Goal: Task Accomplishment & Management: Complete application form

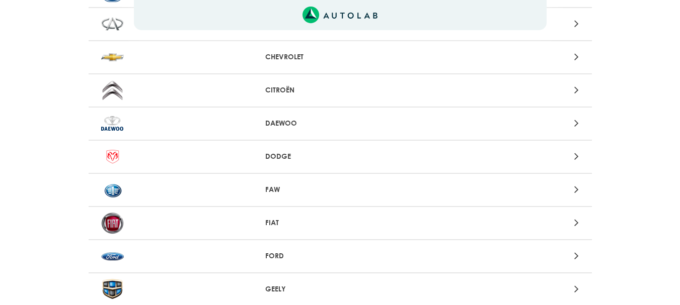
scroll to position [302, 0]
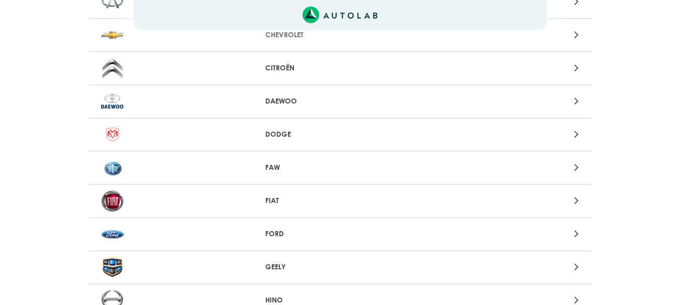
click at [575, 69] on icon at bounding box center [576, 67] width 5 height 13
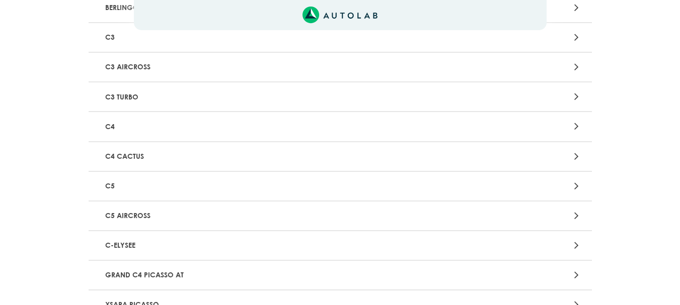
scroll to position [201, 0]
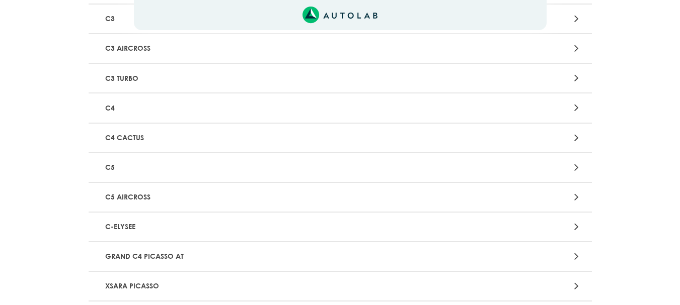
click at [576, 140] on icon at bounding box center [576, 137] width 5 height 13
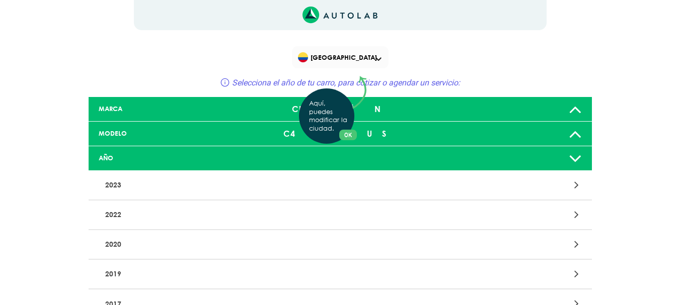
click at [576, 132] on div "Aquí, puedes modificar la ciudad. OK .aex,.bex{fill:none!important;stroke:#50c4…" at bounding box center [340, 152] width 680 height 305
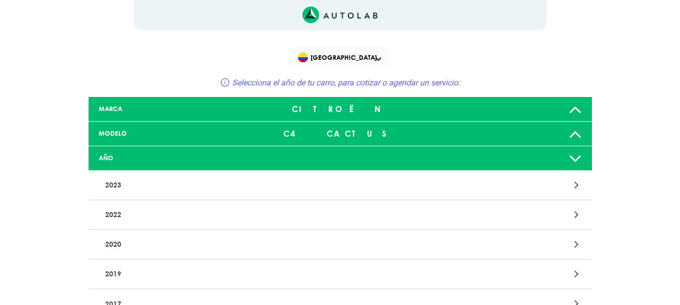
click at [352, 131] on div "C4 CACTUS" at bounding box center [340, 134] width 166 height 20
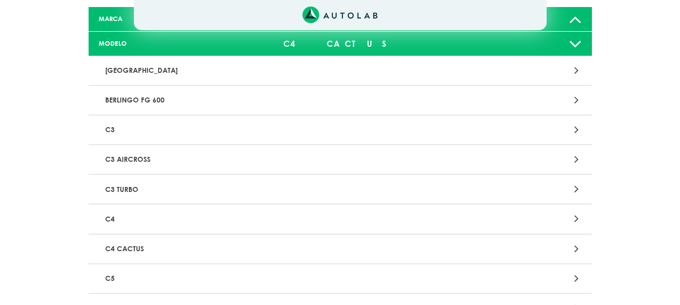
scroll to position [101, 0]
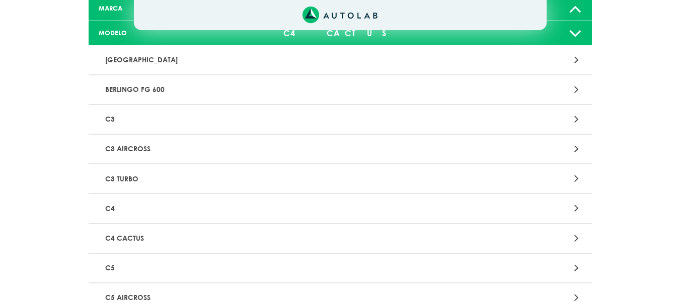
click at [577, 238] on icon at bounding box center [576, 238] width 5 height 13
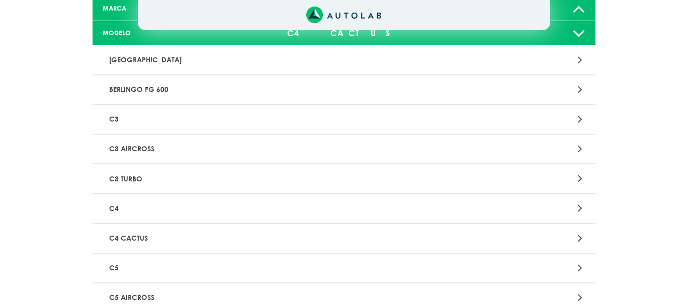
scroll to position [0, 0]
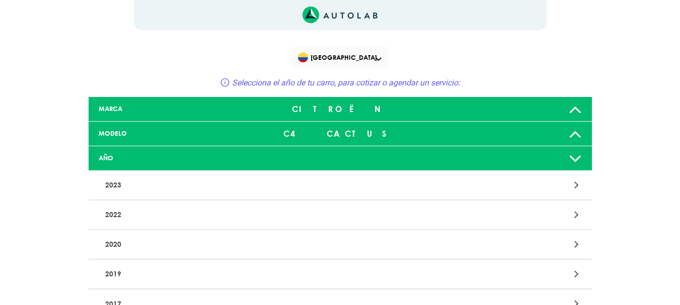
click at [576, 158] on icon at bounding box center [575, 158] width 13 height 20
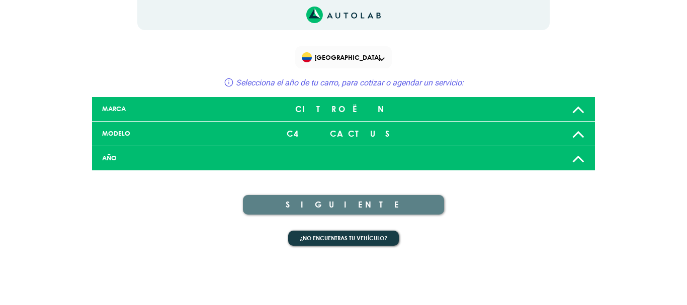
click at [139, 154] on div "AÑO" at bounding box center [178, 159] width 166 height 10
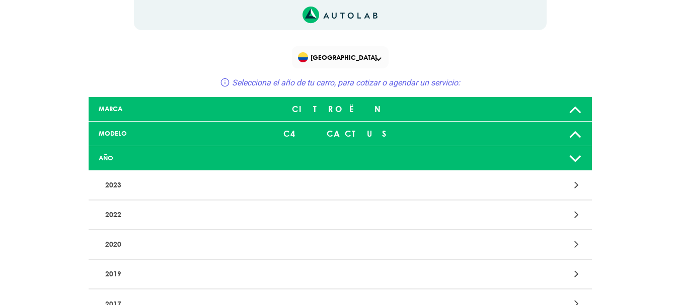
click at [573, 158] on icon at bounding box center [575, 158] width 13 height 20
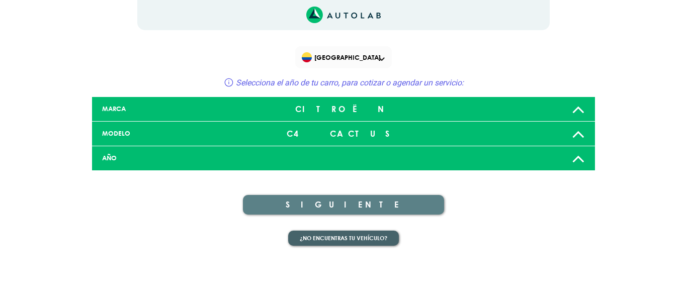
click at [349, 237] on button "¿No encuentras tu vehículo?" at bounding box center [343, 239] width 111 height 16
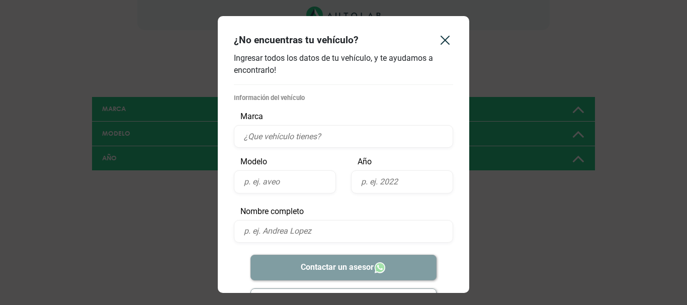
click at [261, 133] on input "text" at bounding box center [343, 136] width 219 height 23
type input "citroen"
click at [371, 183] on input "text" at bounding box center [402, 182] width 102 height 23
type input "2024"
click at [279, 172] on input "text" at bounding box center [285, 182] width 102 height 23
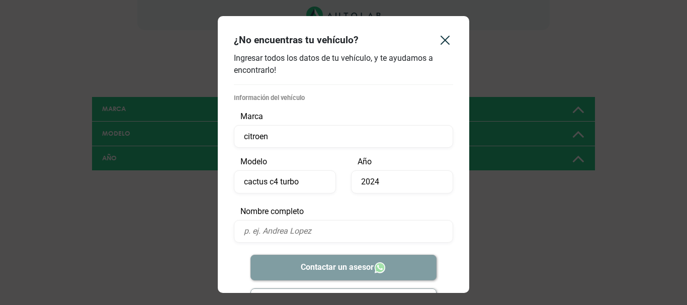
scroll to position [37, 0]
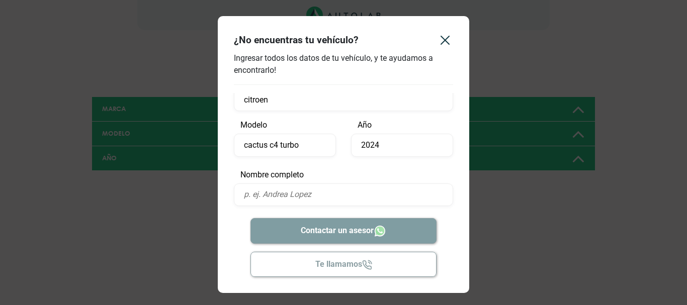
type input "cactus c4 turbo"
click at [283, 197] on input "text" at bounding box center [343, 195] width 219 height 23
type input "[PERSON_NAME] [PERSON_NAME]"
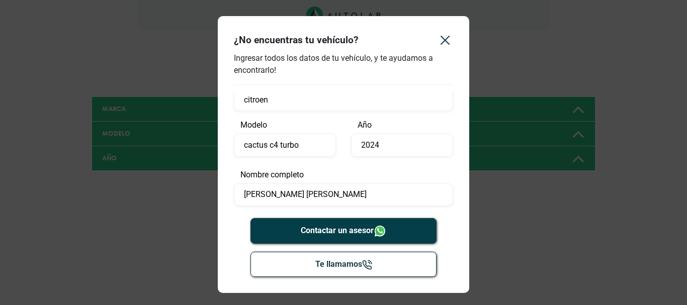
click at [341, 235] on button "Contactar un asesor" at bounding box center [344, 231] width 187 height 26
click at [441, 38] on icon "Close" at bounding box center [445, 40] width 16 height 16
